Goal: Information Seeking & Learning: Learn about a topic

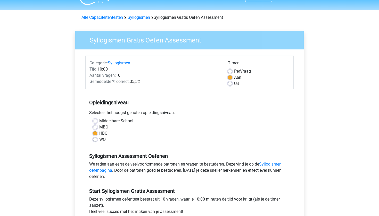
scroll to position [14, 0]
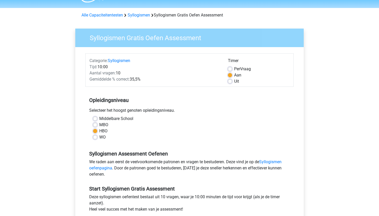
click at [99, 136] on label "WO" at bounding box center [102, 137] width 6 height 6
click at [95, 136] on input "WO" at bounding box center [95, 136] width 4 height 5
radio input "true"
click at [230, 66] on div "Timer" at bounding box center [259, 62] width 62 height 8
click at [234, 68] on label "Per Vraag" at bounding box center [242, 69] width 17 height 6
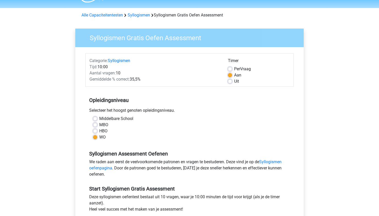
click at [230, 68] on input "Per Vraag" at bounding box center [230, 68] width 4 height 5
radio input "true"
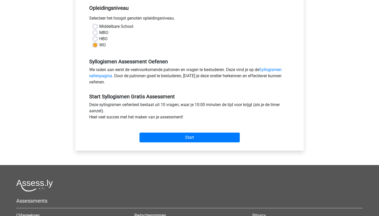
scroll to position [109, 0]
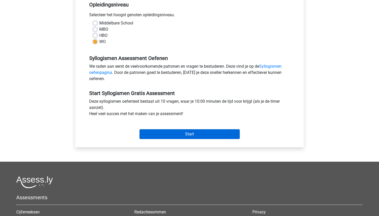
click at [199, 133] on input "Start" at bounding box center [189, 134] width 100 height 10
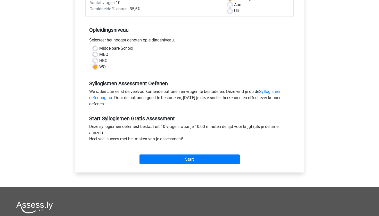
scroll to position [73, 0]
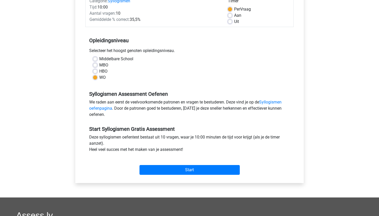
click at [183, 165] on div "Start" at bounding box center [189, 166] width 208 height 18
click at [182, 169] on input "Start" at bounding box center [189, 170] width 100 height 10
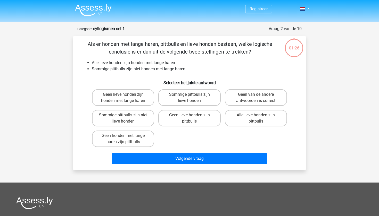
click at [123, 60] on div "Als er honden met lange haren, pittbulls en lieve honden bestaan, welke logisch…" at bounding box center [189, 103] width 228 height 126
click at [123, 60] on li "Alle lieve honden zijn honden met lange haren" at bounding box center [195, 63] width 206 height 6
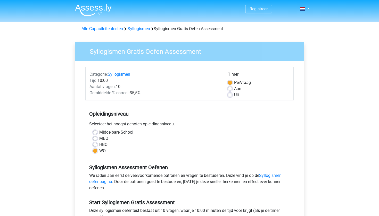
scroll to position [73, 0]
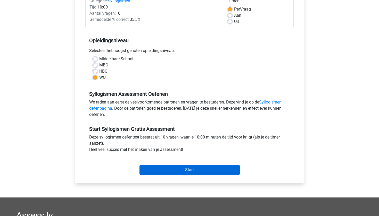
click at [163, 169] on input "Start" at bounding box center [189, 170] width 100 height 10
click at [196, 169] on input "Start" at bounding box center [189, 170] width 100 height 10
click at [106, 71] on label "HBO" at bounding box center [103, 71] width 8 height 6
click at [97, 71] on input "HBO" at bounding box center [95, 70] width 4 height 5
radio input "true"
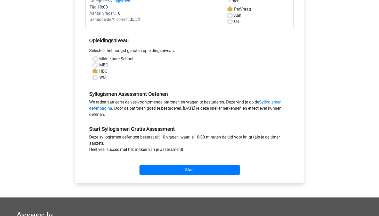
click at [104, 77] on label "WO" at bounding box center [102, 77] width 6 height 6
click at [97, 77] on input "WO" at bounding box center [95, 76] width 4 height 5
radio input "true"
click at [102, 15] on span "Aantal vragen:" at bounding box center [102, 13] width 26 height 5
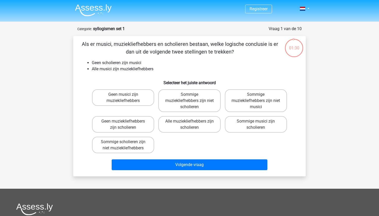
click at [124, 67] on li "Alle musici zijn muziekliefhebbers" at bounding box center [195, 69] width 206 height 6
click at [139, 97] on label "Geen musici zijn muziekliefhebbers" at bounding box center [123, 97] width 62 height 16
click at [127, 97] on input "Geen musici zijn muziekliefhebbers" at bounding box center [124, 96] width 3 height 3
radio input "true"
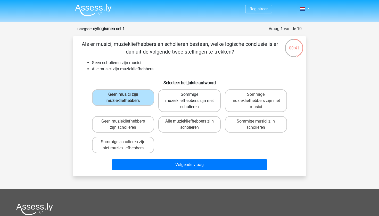
click at [179, 95] on label "Sommige muziekliefhebbers zijn niet scholieren" at bounding box center [189, 100] width 62 height 23
click at [189, 95] on input "Sommige muziekliefhebbers zijn niet scholieren" at bounding box center [190, 96] width 3 height 3
radio input "true"
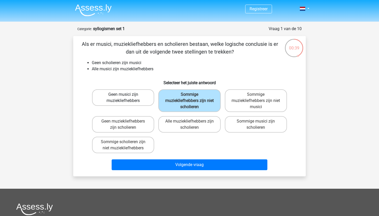
click at [138, 94] on label "Geen musici zijn muziekliefhebbers" at bounding box center [123, 97] width 62 height 16
click at [127, 95] on input "Geen musici zijn muziekliefhebbers" at bounding box center [124, 96] width 3 height 3
radio input "true"
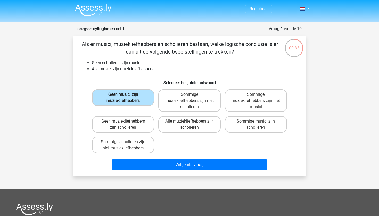
click at [143, 100] on label "Geen musici zijn muziekliefhebbers" at bounding box center [123, 97] width 62 height 16
click at [127, 98] on input "Geen musici zijn muziekliefhebbers" at bounding box center [124, 96] width 3 height 3
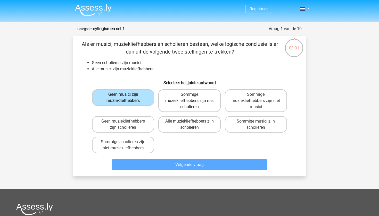
click at [200, 98] on label "Sommige muziekliefhebbers zijn niet scholieren" at bounding box center [189, 100] width 62 height 23
click at [193, 98] on input "Sommige muziekliefhebbers zijn niet scholieren" at bounding box center [190, 96] width 3 height 3
radio input "true"
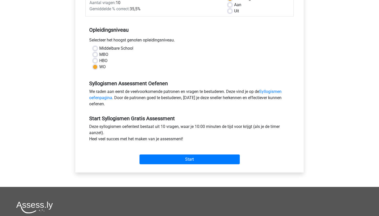
scroll to position [95, 0]
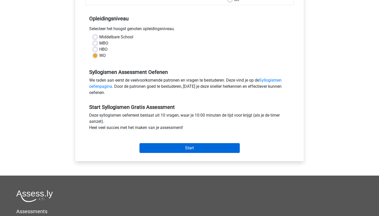
click at [168, 150] on input "Start" at bounding box center [189, 148] width 100 height 10
click at [169, 147] on input "Start" at bounding box center [189, 148] width 100 height 10
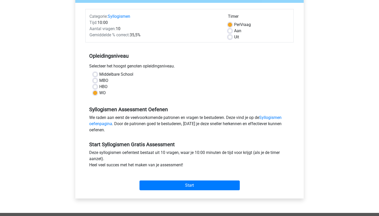
scroll to position [58, 0]
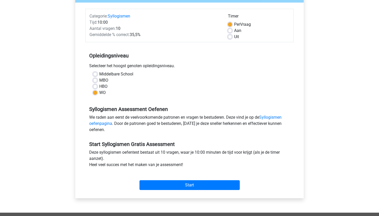
click at [99, 87] on label "HBO" at bounding box center [103, 86] width 8 height 6
click at [97, 87] on input "HBO" at bounding box center [95, 85] width 4 height 5
radio input "true"
click at [104, 91] on label "WO" at bounding box center [102, 93] width 6 height 6
click at [97, 91] on input "WO" at bounding box center [95, 92] width 4 height 5
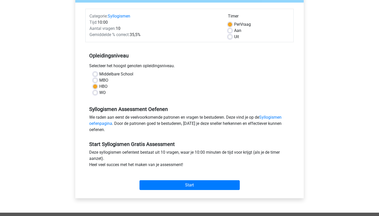
radio input "true"
click at [105, 86] on label "HBO" at bounding box center [103, 86] width 8 height 6
click at [97, 86] on input "HBO" at bounding box center [95, 85] width 4 height 5
radio input "true"
click at [105, 89] on label "HBO" at bounding box center [103, 86] width 8 height 6
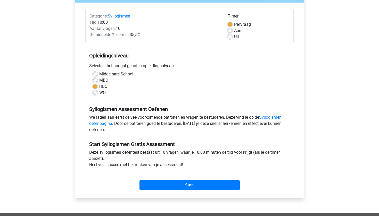
click at [97, 89] on input "HBO" at bounding box center [95, 85] width 4 height 5
click at [234, 30] on label "Aan" at bounding box center [237, 31] width 7 height 6
click at [230, 30] on input "Aan" at bounding box center [230, 30] width 4 height 5
radio input "true"
click at [234, 38] on label "Uit" at bounding box center [236, 37] width 5 height 6
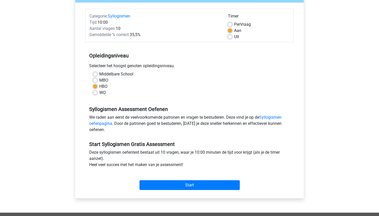
click at [230, 38] on input "Uit" at bounding box center [230, 36] width 4 height 5
radio input "true"
click at [234, 31] on label "Aan" at bounding box center [237, 31] width 7 height 6
click at [230, 31] on input "Aan" at bounding box center [230, 30] width 4 height 5
radio input "true"
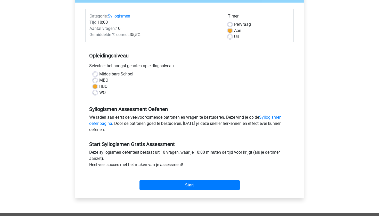
click at [99, 89] on div "HBO" at bounding box center [189, 86] width 193 height 6
click at [98, 90] on div "WO" at bounding box center [189, 93] width 193 height 6
click at [99, 94] on label "WO" at bounding box center [102, 93] width 6 height 6
click at [96, 94] on input "WO" at bounding box center [95, 92] width 4 height 5
radio input "true"
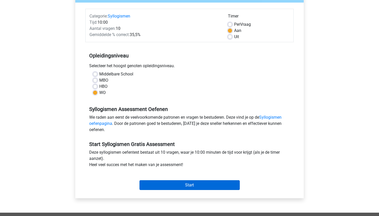
click at [183, 181] on input "Start" at bounding box center [189, 185] width 100 height 10
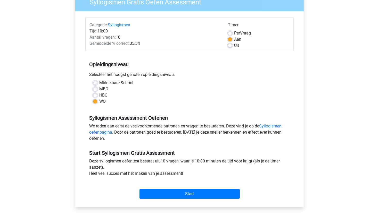
scroll to position [39, 0]
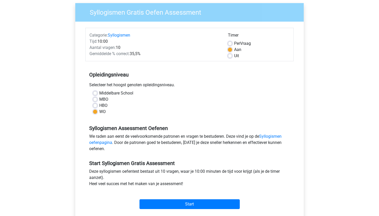
click at [234, 57] on label "Uit" at bounding box center [236, 56] width 5 height 6
click at [231, 57] on input "Uit" at bounding box center [230, 55] width 4 height 5
radio input "true"
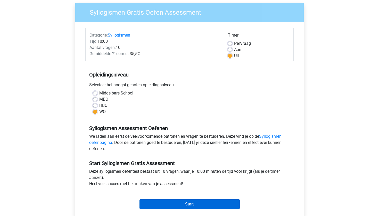
click at [207, 204] on input "Start" at bounding box center [189, 204] width 100 height 10
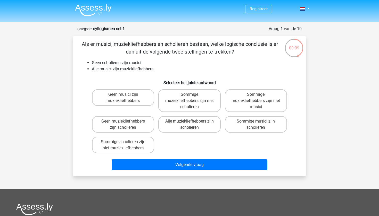
click at [205, 89] on div "Sommige muziekliefhebbers zijn niet scholieren" at bounding box center [189, 100] width 66 height 27
click at [202, 94] on label "Sommige muziekliefhebbers zijn niet scholieren" at bounding box center [189, 100] width 62 height 23
click at [193, 95] on input "Sommige muziekliefhebbers zijn niet scholieren" at bounding box center [190, 96] width 3 height 3
radio input "true"
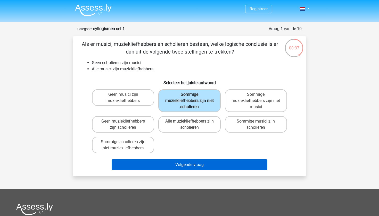
click at [186, 166] on button "Volgende vraag" at bounding box center [190, 164] width 156 height 11
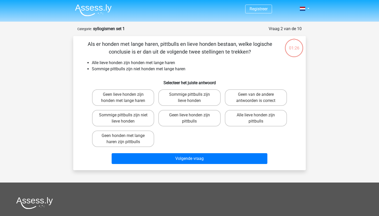
scroll to position [26, 0]
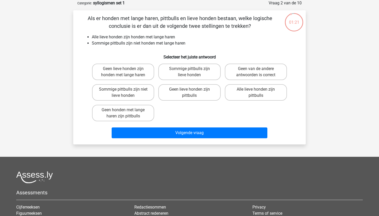
click at [223, 0] on div "Vraag 2 van de 10 Categorie: syllogismen set 1" at bounding box center [189, 3] width 224 height 6
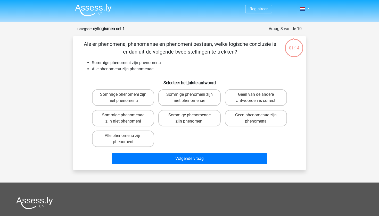
click at [127, 65] on li "Sommige phenomeni zijn phenomena" at bounding box center [195, 63] width 206 height 6
click at [124, 63] on li "Sommige phenomeni zijn phenomena" at bounding box center [195, 63] width 206 height 6
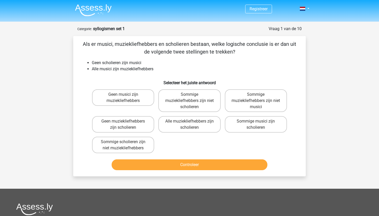
click at [90, 65] on ul "Geen scholieren zijn musici Alle musici zijn muziekliefhebbers" at bounding box center [189, 66] width 216 height 12
click at [41, 1] on header "Registreer Nederlands English" at bounding box center [189, 11] width 379 height 22
